Goal: Task Accomplishment & Management: Manage account settings

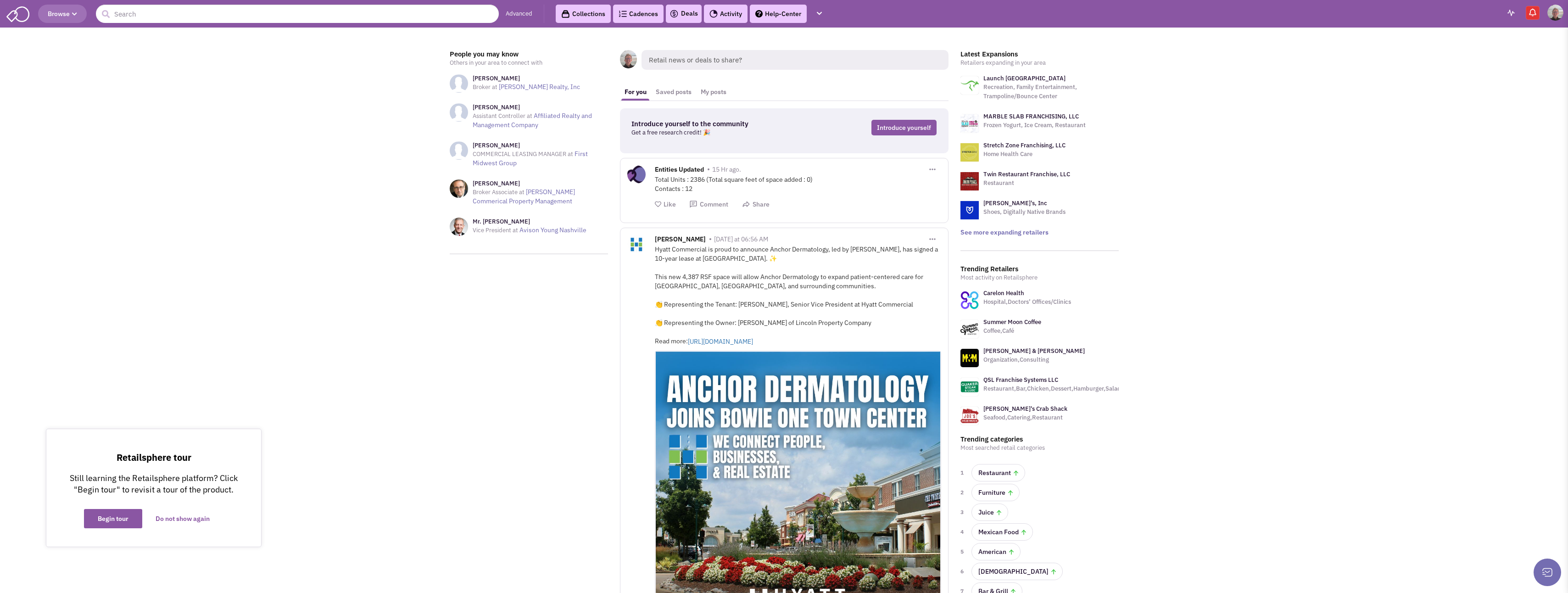
click at [819, 12] on icon "button" at bounding box center [819, 13] width 5 height 6
click at [863, 135] on link "Research Requests" at bounding box center [862, 134] width 100 height 17
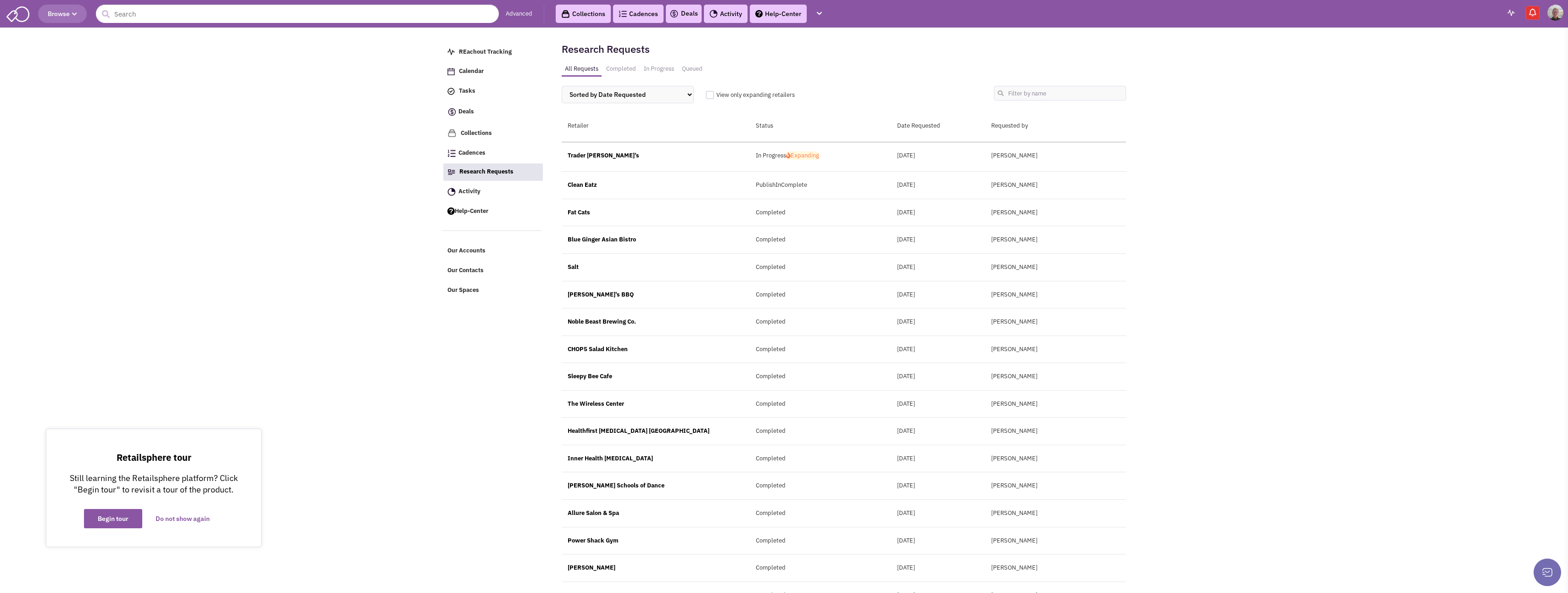
click at [1535, 13] on img at bounding box center [1532, 12] width 9 height 9
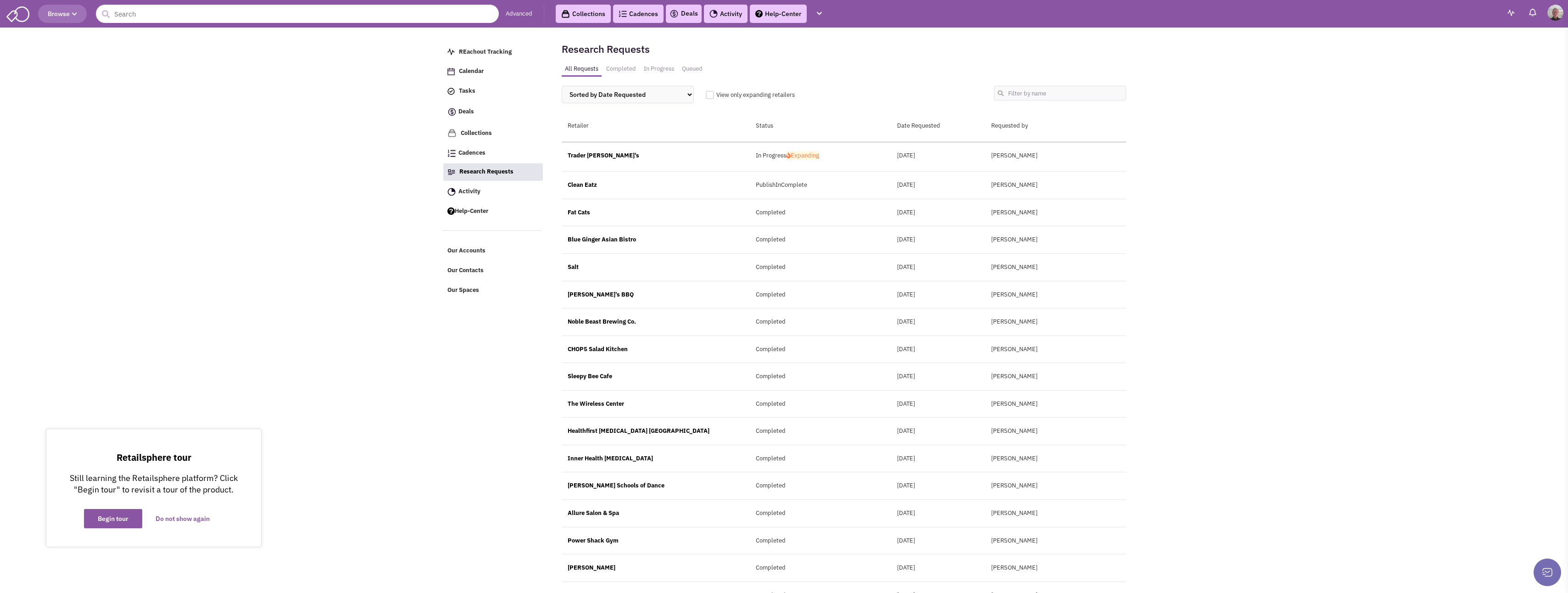
click at [657, 70] on Progress "In Progress" at bounding box center [659, 69] width 37 height 13
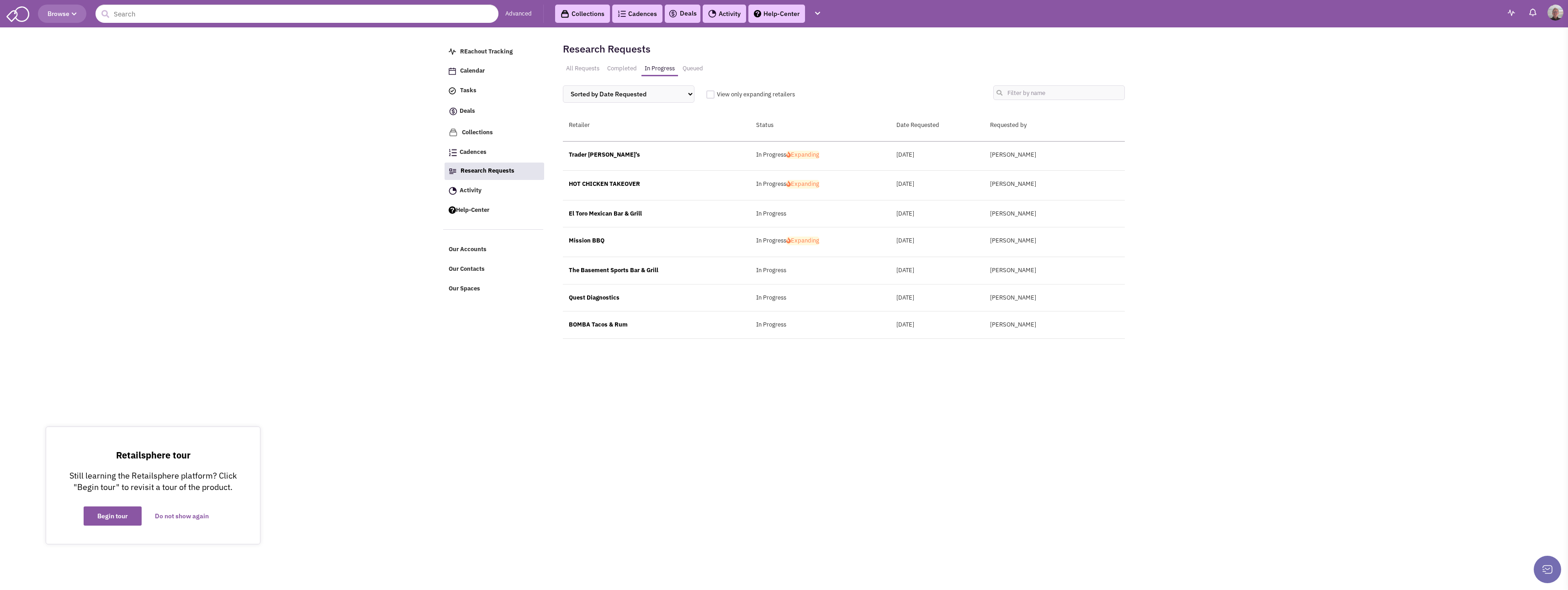
click at [587, 154] on div "Trader Joe's" at bounding box center [657, 155] width 187 height 9
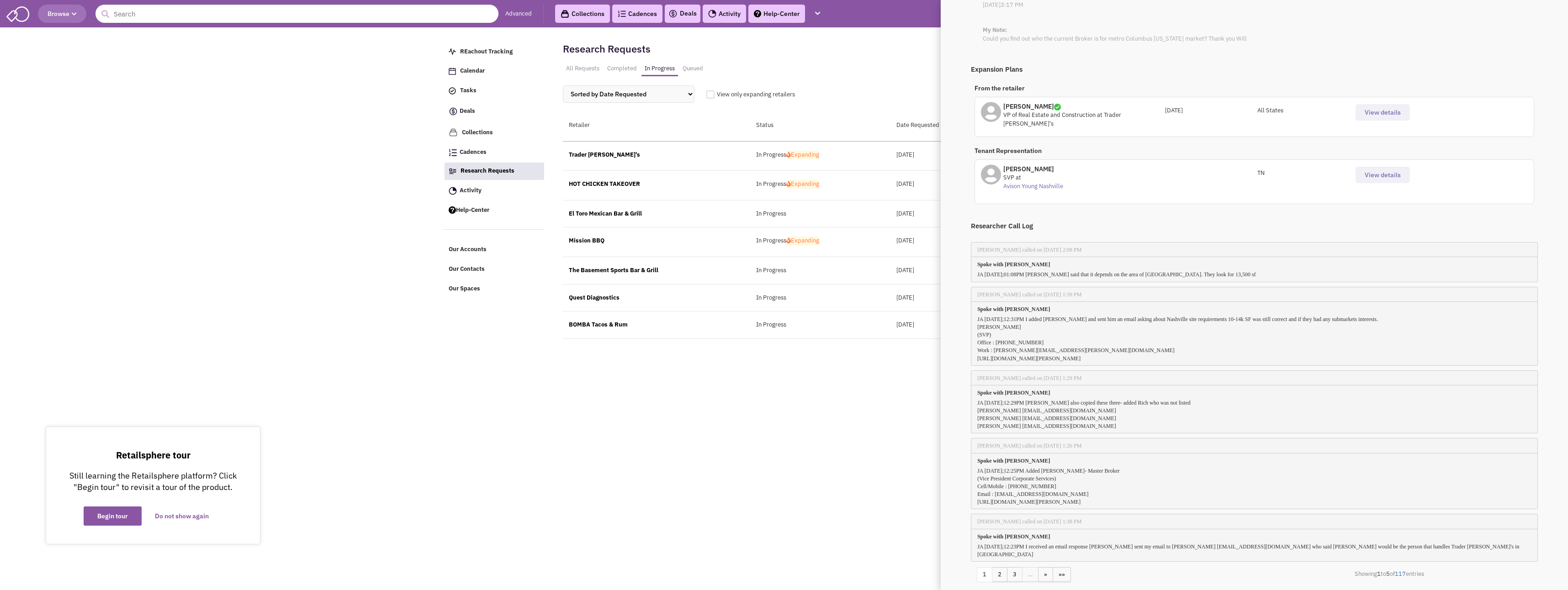
scroll to position [179, 0]
click at [881, 60] on div "Research Requests All Requests Completed In Progress Queued Sorted by Date Requ…" at bounding box center [844, 74] width 562 height 77
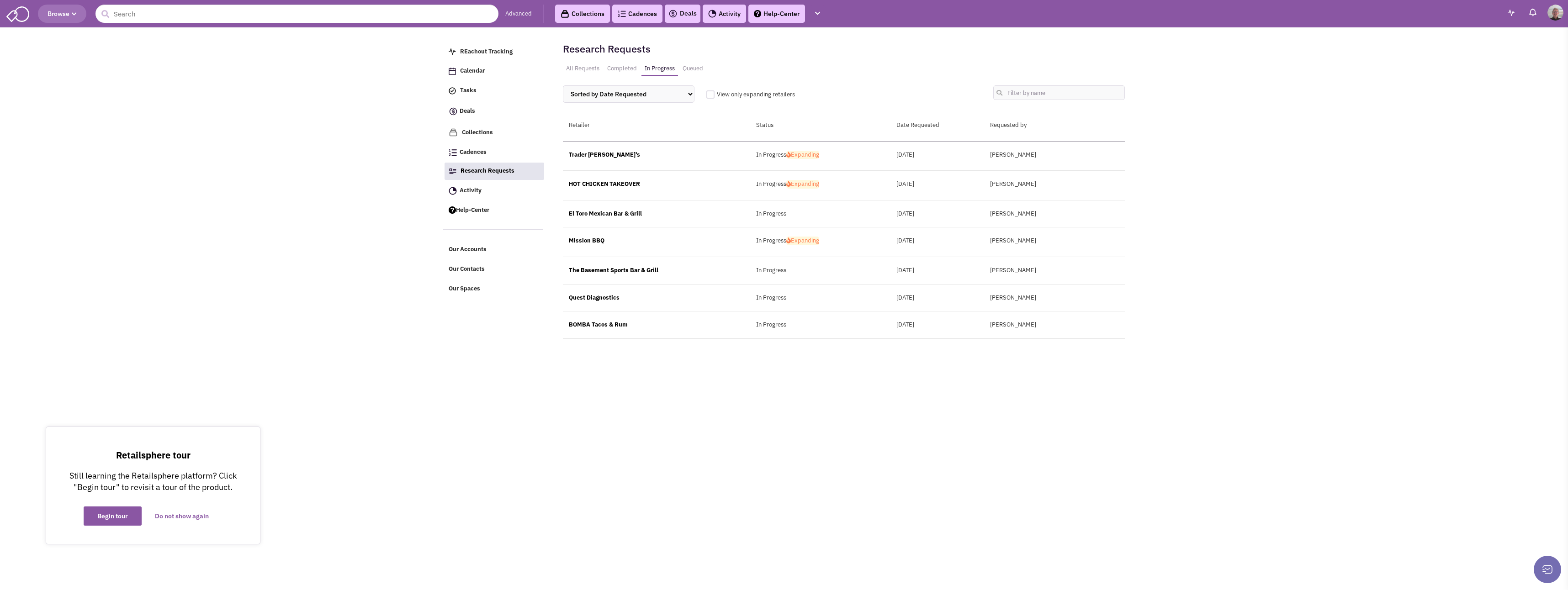
click at [1543, 567] on button at bounding box center [1547, 569] width 27 height 27
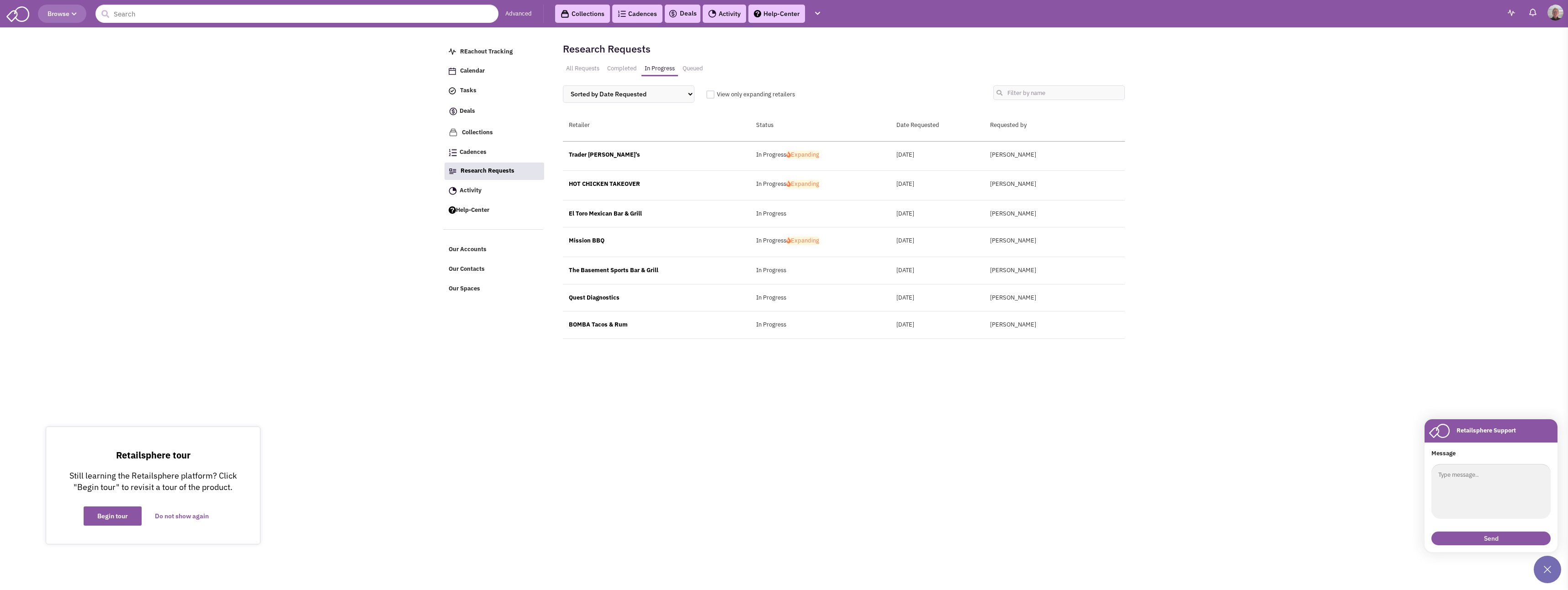
click at [1236, 467] on html "Browse Advanced Collections Cadences 0 Deals Activity Help-Center Tasks" at bounding box center [784, 295] width 1568 height 590
